Goal: Check status: Check status

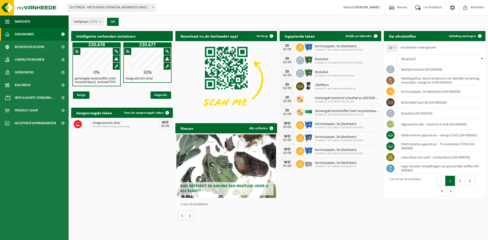
drag, startPoint x: 255, startPoint y: 24, endPoint x: 264, endPoint y: 1, distance: 24.8
click at [260, 18] on div "Vestigingen (7/7) Alles selecteren Alles deselecteren Actieve selecteren MITSUB…" at bounding box center [278, 21] width 419 height 13
click at [135, 9] on span "10-739618 - MITSUBISHI CHEMICAL ADVANCED MATERIALS NV - TIELT" at bounding box center [111, 7] width 88 height 7
click at [102, 125] on span "Transport heen en terug op aanvraag" at bounding box center [124, 126] width 65 height 3
click at [165, 126] on div "03-09" at bounding box center [165, 126] width 10 height 4
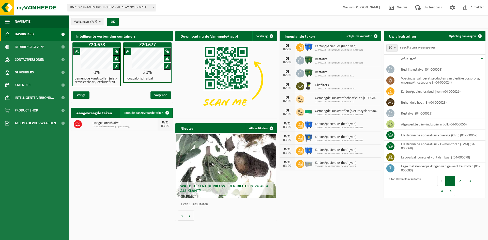
click at [149, 112] on span "Toon de aangevraagde taken" at bounding box center [143, 112] width 39 height 3
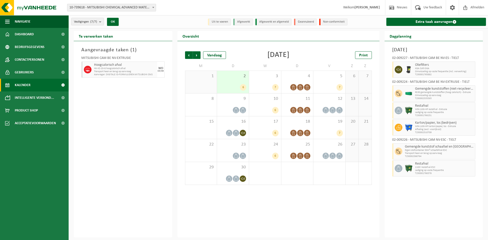
click at [241, 88] on div "6" at bounding box center [243, 87] width 6 height 7
click at [233, 81] on div "2 6" at bounding box center [233, 82] width 32 height 22
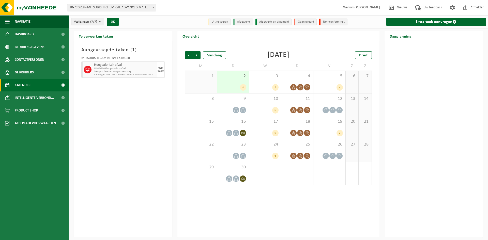
click at [236, 83] on div "2 6" at bounding box center [233, 82] width 32 height 22
